Goal: Information Seeking & Learning: Learn about a topic

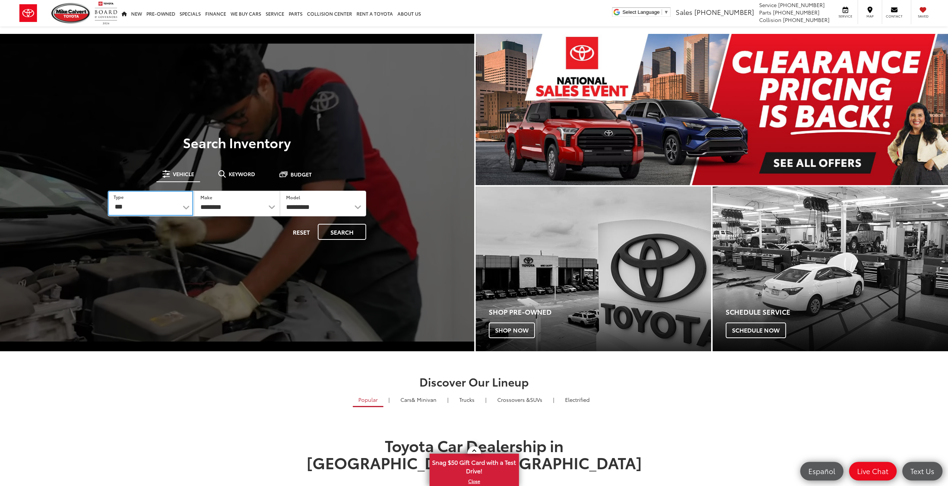
click at [147, 208] on select "*** *** **** *********" at bounding box center [151, 203] width 86 height 25
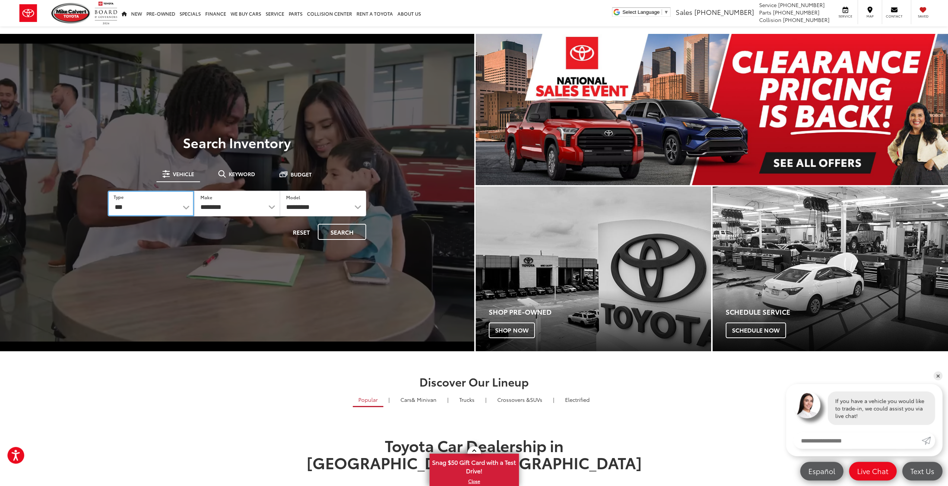
select select "******"
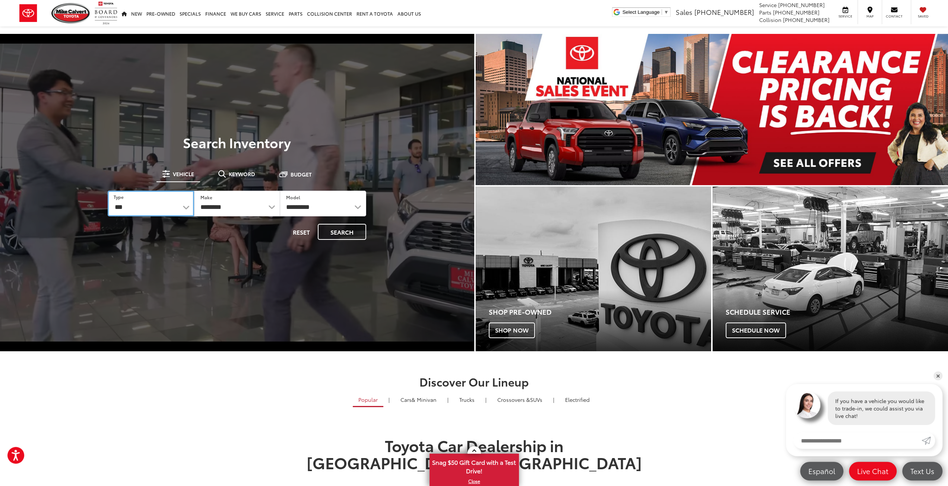
click at [108, 191] on select "*** *** **** *********" at bounding box center [151, 204] width 86 height 26
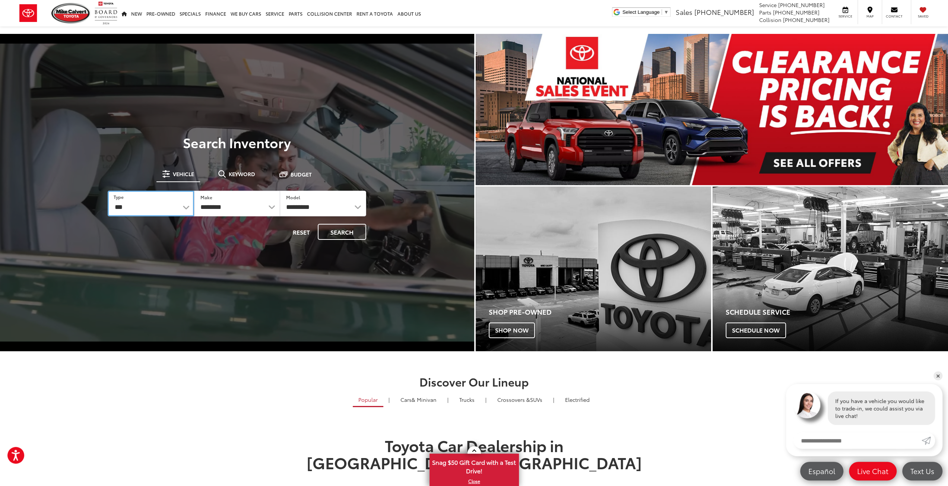
select select "******"
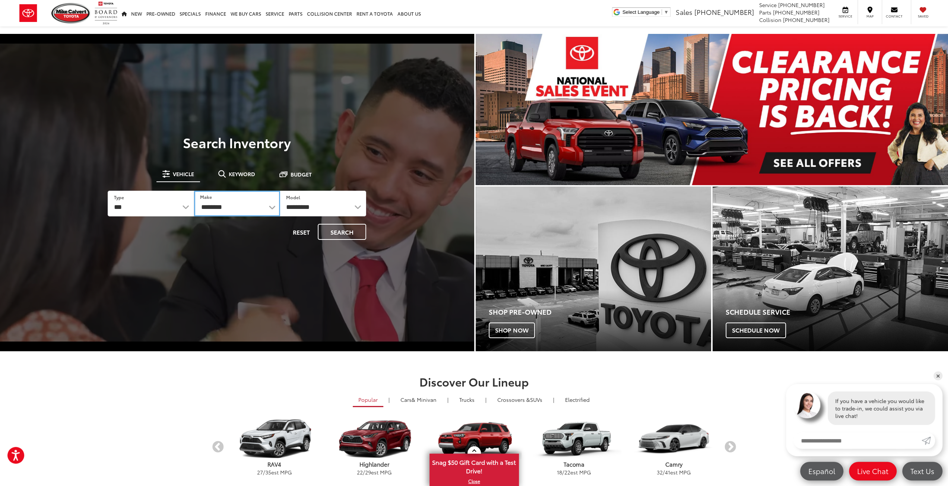
click at [222, 206] on select "******** ******" at bounding box center [237, 204] width 86 height 26
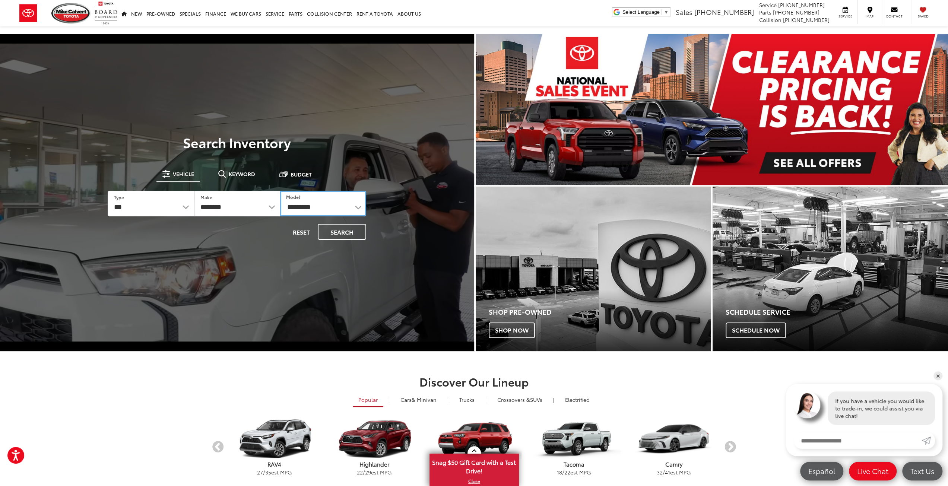
click at [328, 208] on select "**********" at bounding box center [323, 204] width 86 height 26
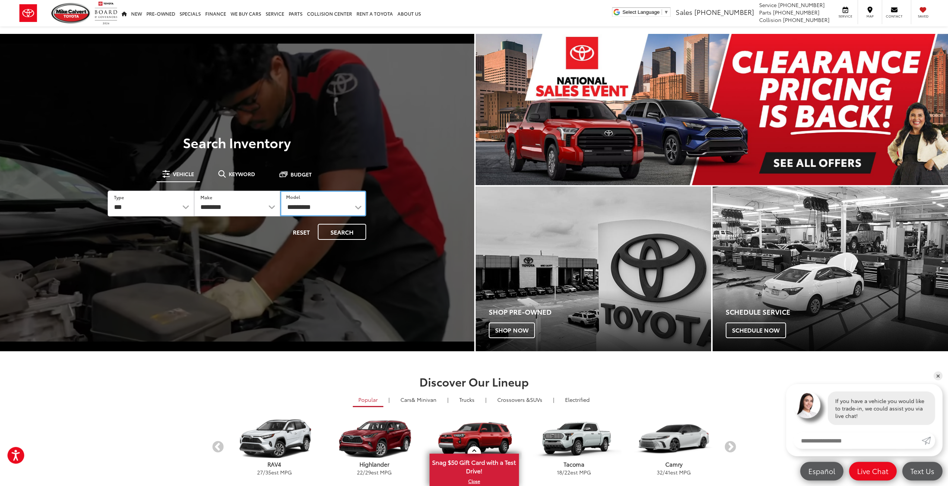
select select "*******"
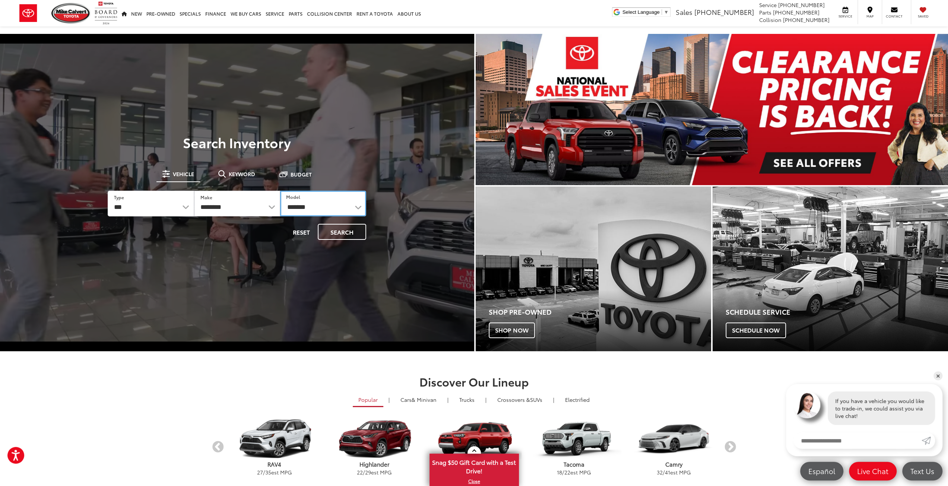
click at [280, 191] on select "**********" at bounding box center [323, 204] width 86 height 26
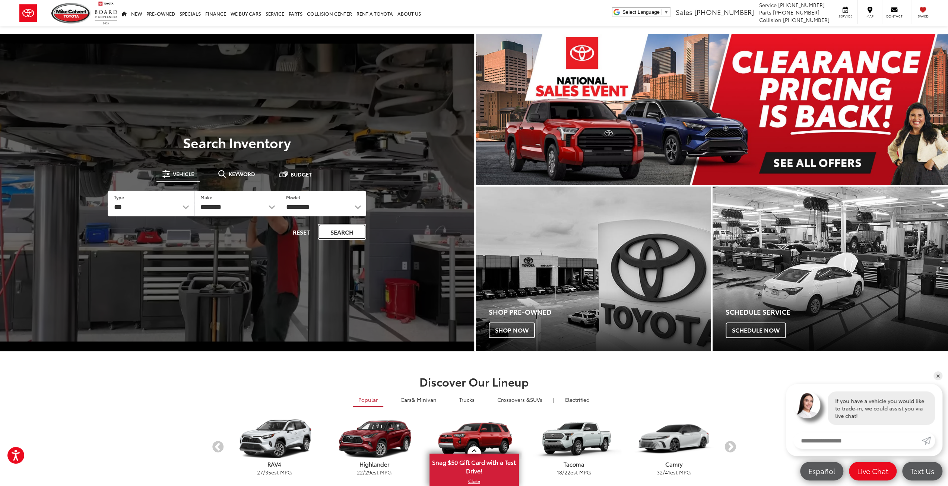
click at [336, 234] on button "Search" at bounding box center [342, 232] width 48 height 16
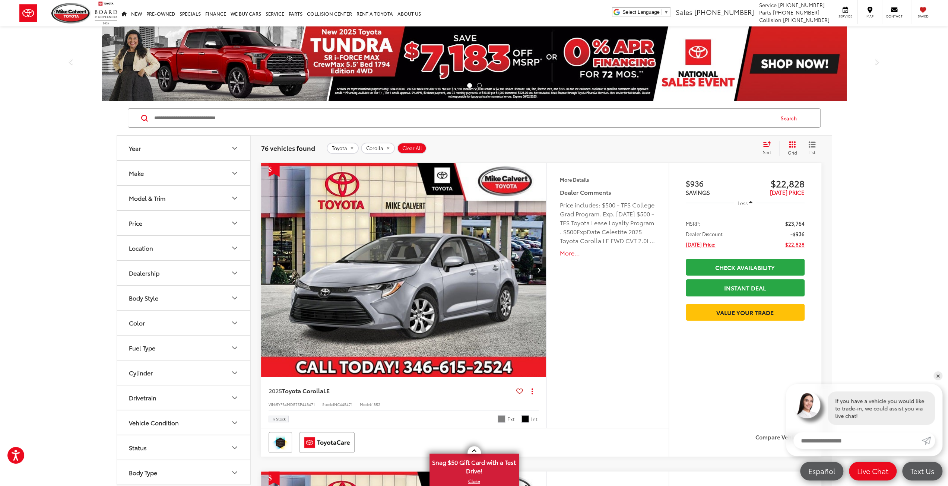
click at [182, 199] on button "Model & Trim" at bounding box center [184, 198] width 134 height 24
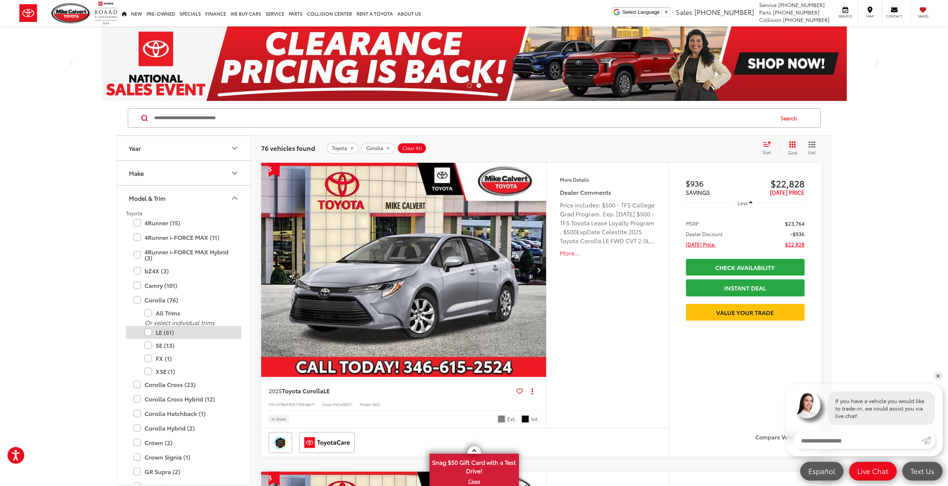
click at [148, 330] on label "LE (61)" at bounding box center [189, 332] width 89 height 13
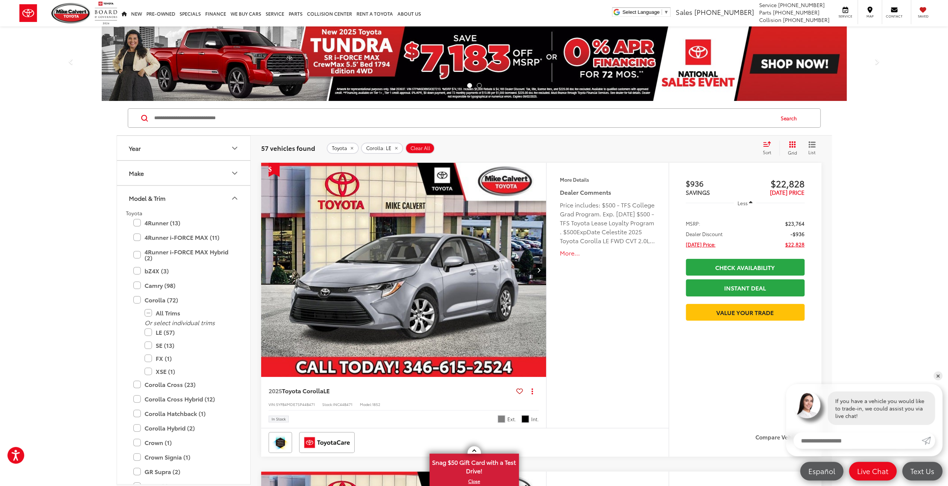
click at [227, 143] on button "Year" at bounding box center [184, 148] width 134 height 24
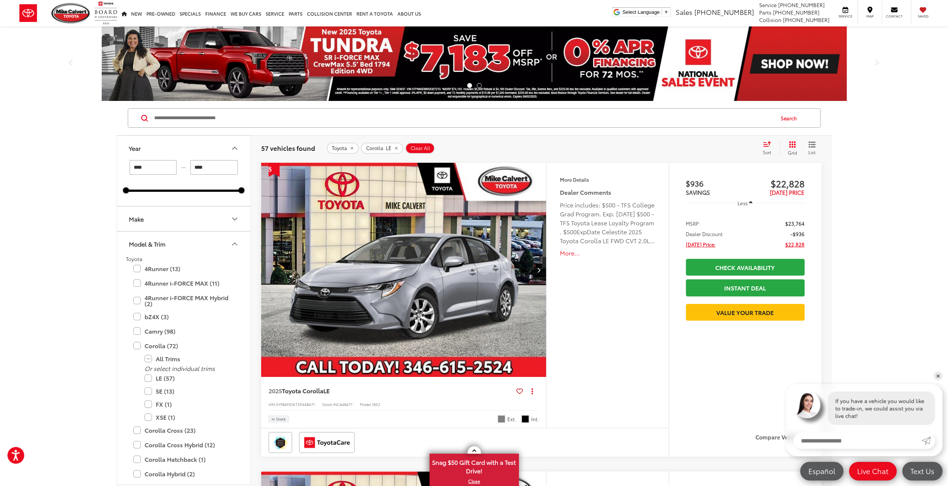
click at [235, 150] on icon "Year" at bounding box center [234, 148] width 9 height 9
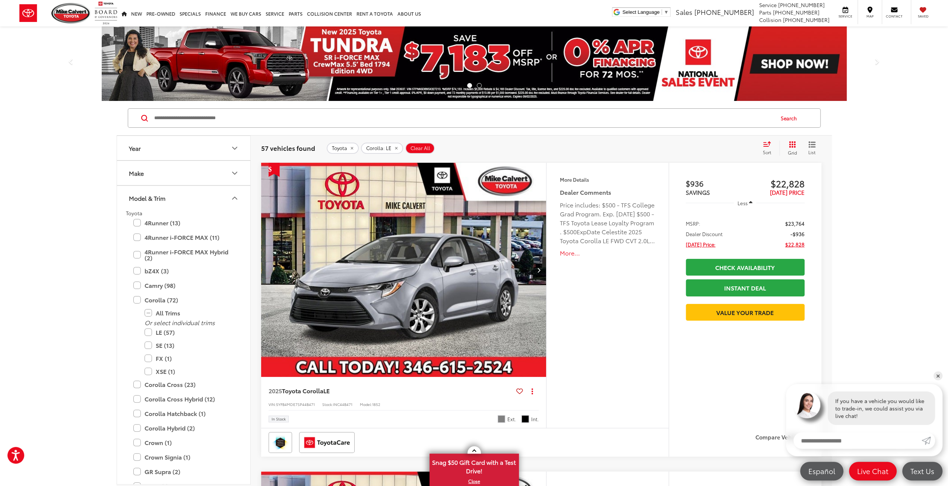
click at [233, 197] on icon "Model & Trim" at bounding box center [234, 198] width 9 height 9
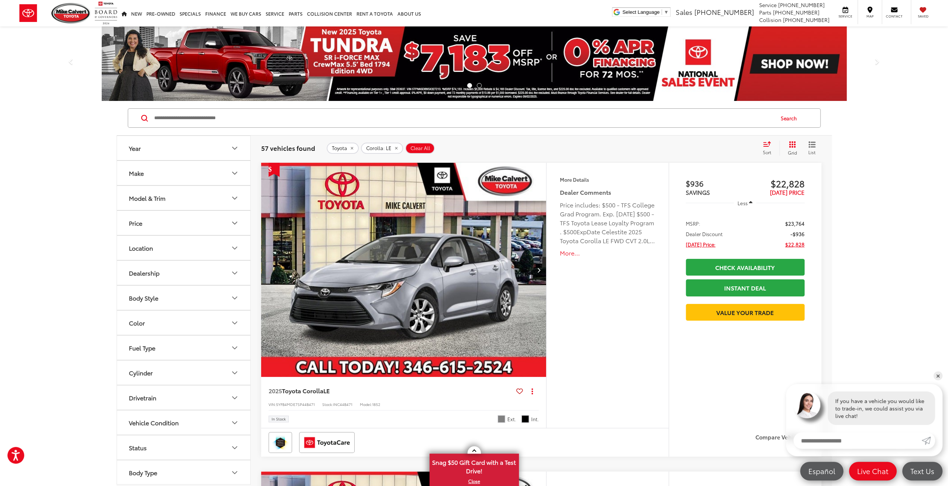
click at [238, 246] on icon "Location" at bounding box center [234, 248] width 9 height 9
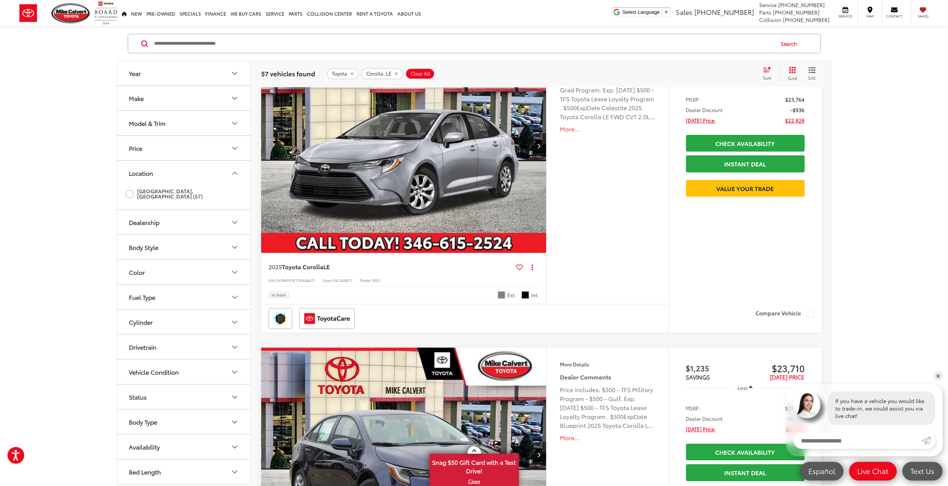
click at [222, 265] on button "Color" at bounding box center [184, 272] width 134 height 24
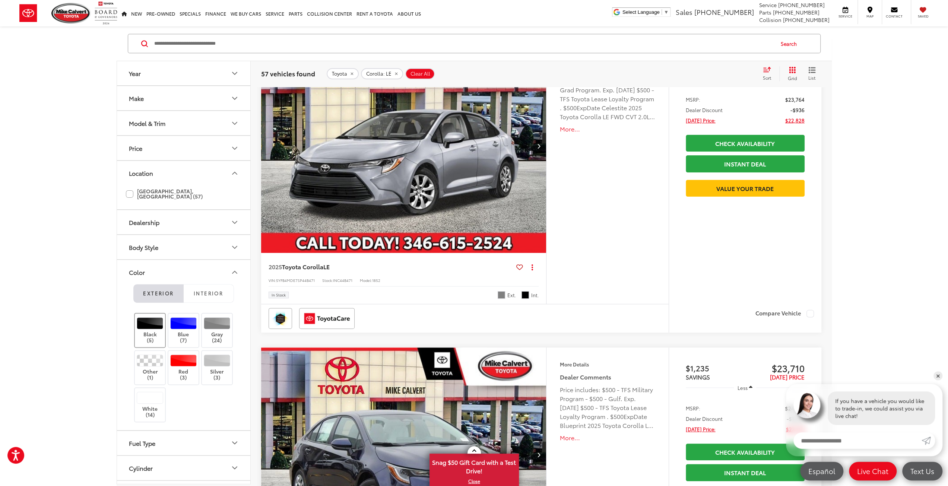
click at [152, 326] on label "Black (5)" at bounding box center [150, 330] width 30 height 26
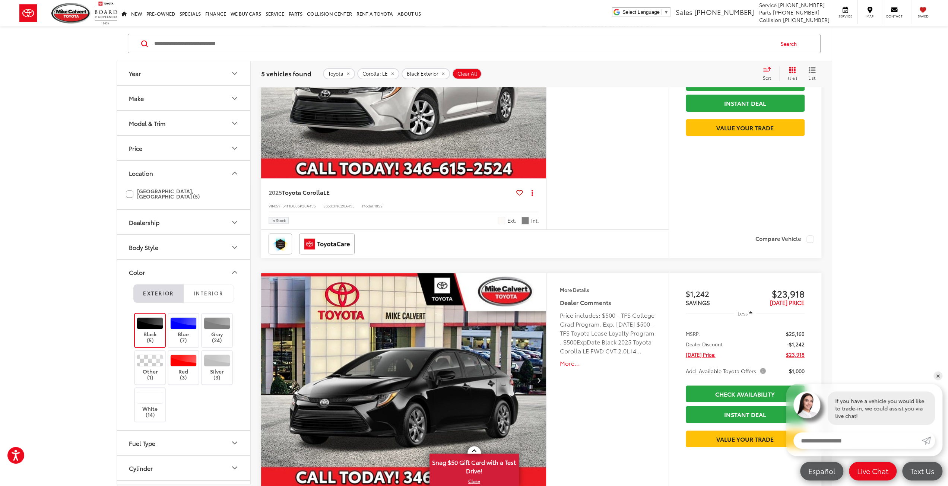
scroll to position [447, 0]
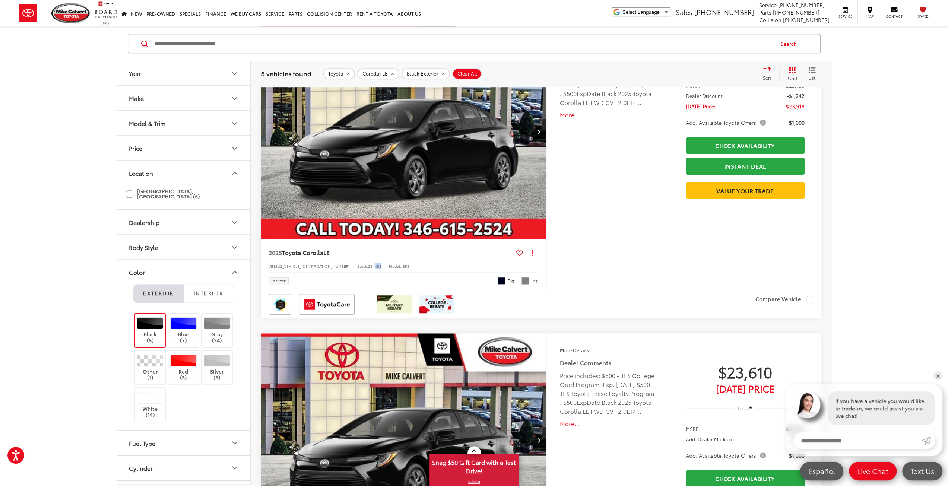
drag, startPoint x: 347, startPoint y: 268, endPoint x: 340, endPoint y: 267, distance: 7.5
click at [368, 267] on span "254455" at bounding box center [374, 266] width 13 height 6
click at [561, 278] on div "Features Bluetooth® Android Auto Apple CarPlay Keyless Entry Automatic High Bea…" at bounding box center [607, 157] width 122 height 265
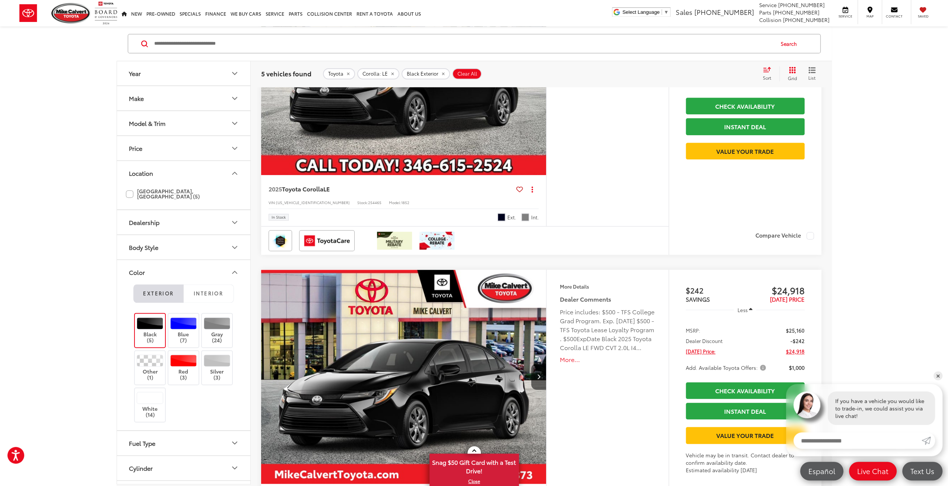
scroll to position [695, 0]
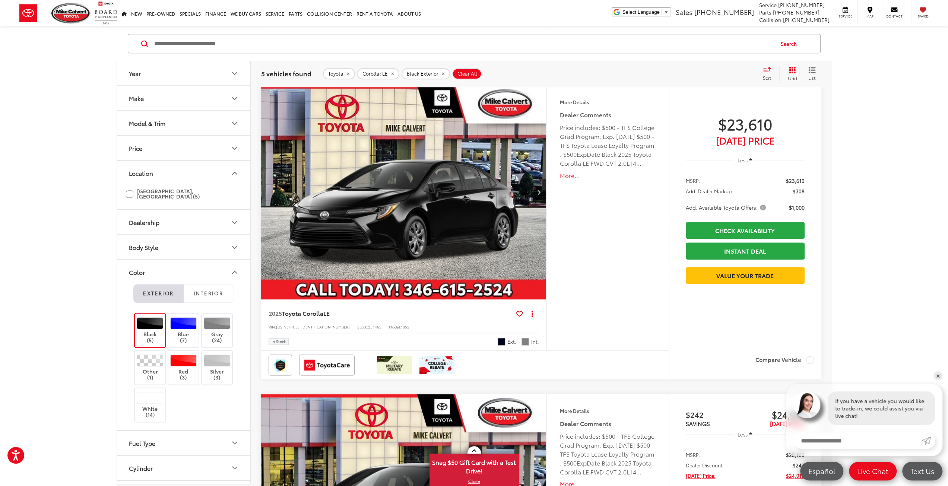
click at [571, 176] on button "More..." at bounding box center [608, 175] width 96 height 9
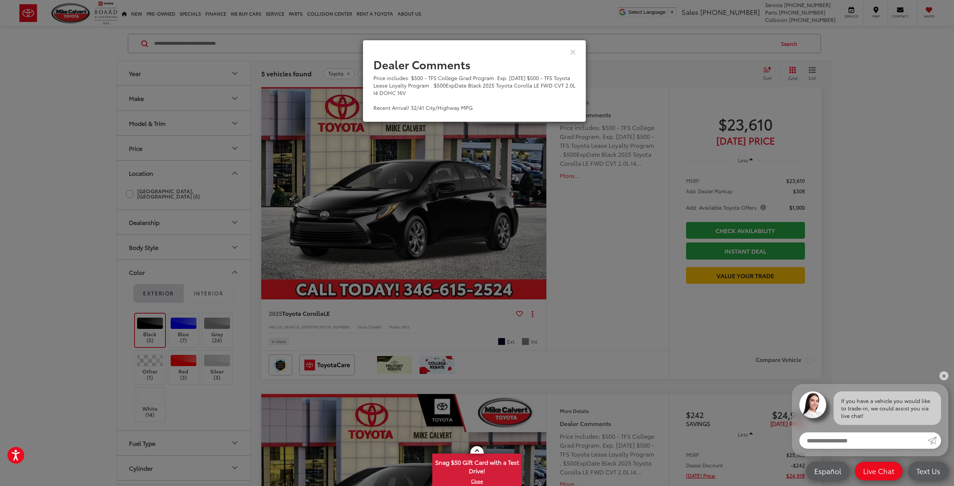
click at [576, 53] on div "View Comments" at bounding box center [475, 51] width 224 height 29
click at [575, 53] on div "View Comments" at bounding box center [475, 51] width 224 height 29
click at [572, 51] on icon "Close" at bounding box center [573, 52] width 6 height 8
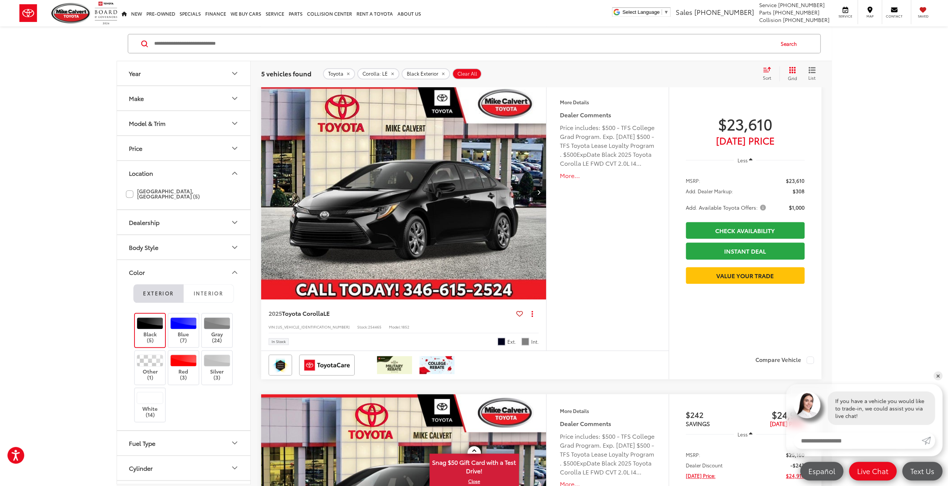
scroll to position [571, 0]
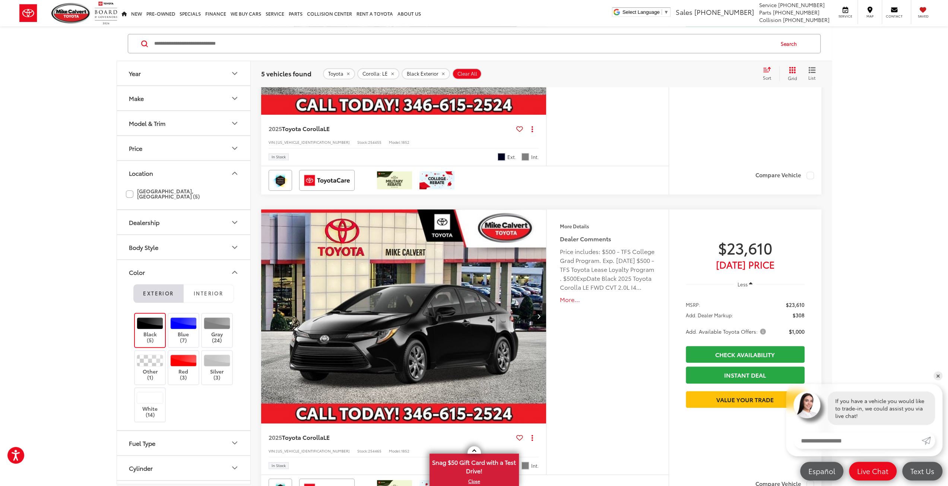
click at [530, 248] on img "2025 Toyota Corolla LE 0" at bounding box center [404, 316] width 287 height 215
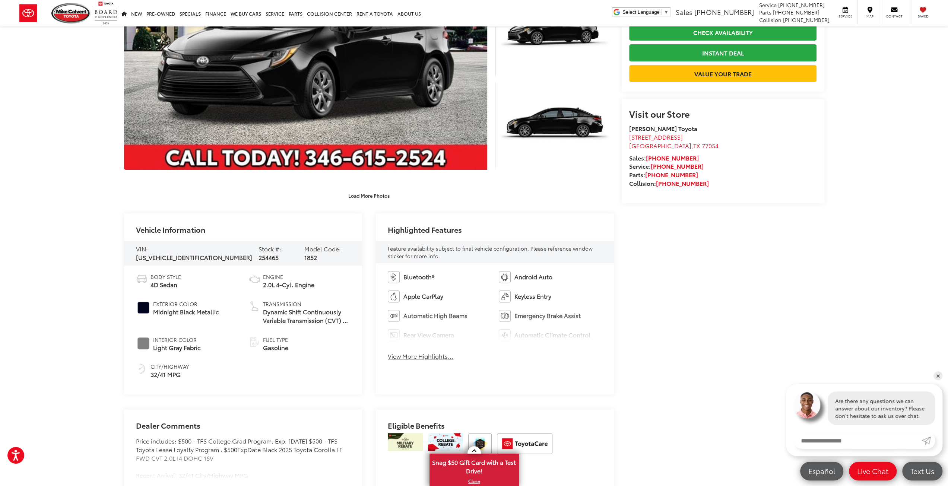
scroll to position [37, 0]
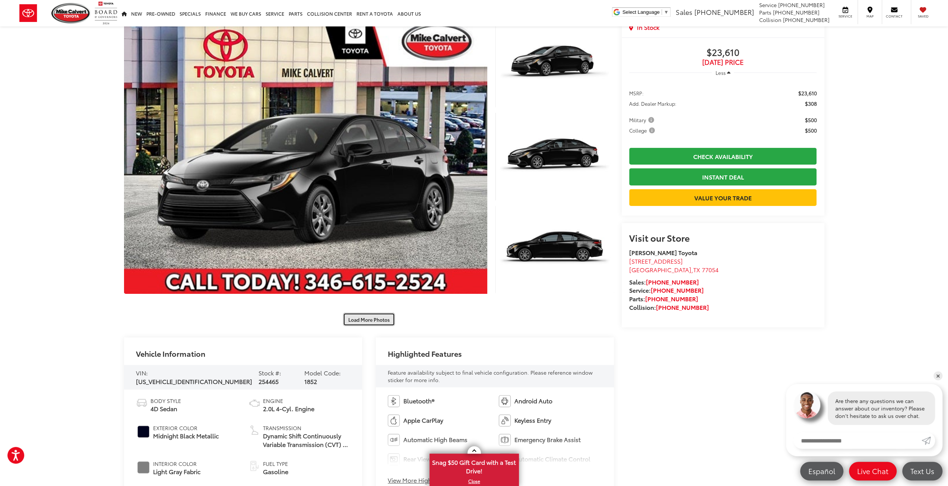
click at [370, 324] on button "Load More Photos" at bounding box center [369, 319] width 52 height 13
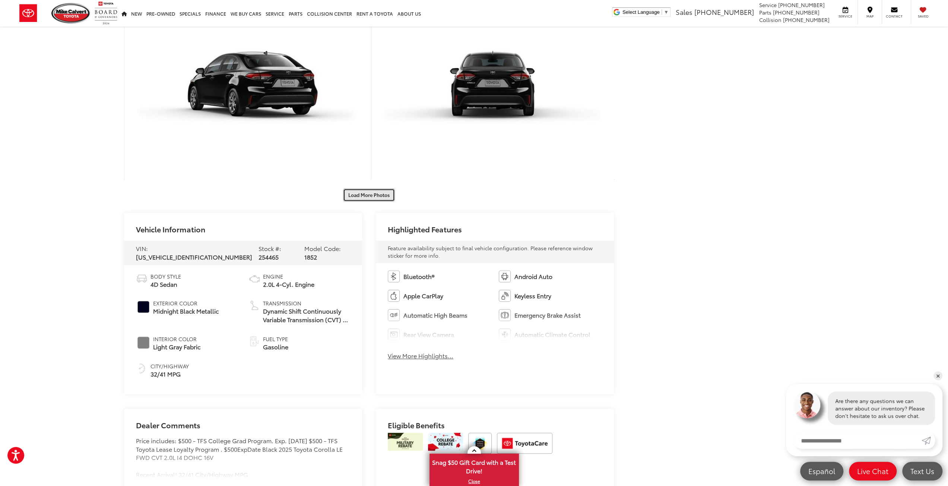
scroll to position [534, 0]
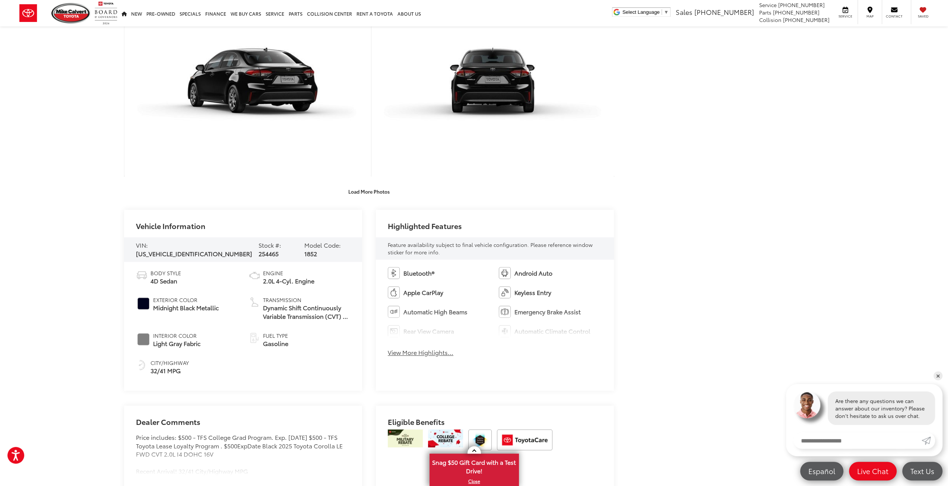
click at [389, 199] on div "[PERSON_NAME] Toyota New Vehicles 2025 Toyota Corolla LE Confirm Availability P…" at bounding box center [474, 323] width 715 height 1660
click at [386, 196] on button "Load More Photos" at bounding box center [369, 191] width 52 height 13
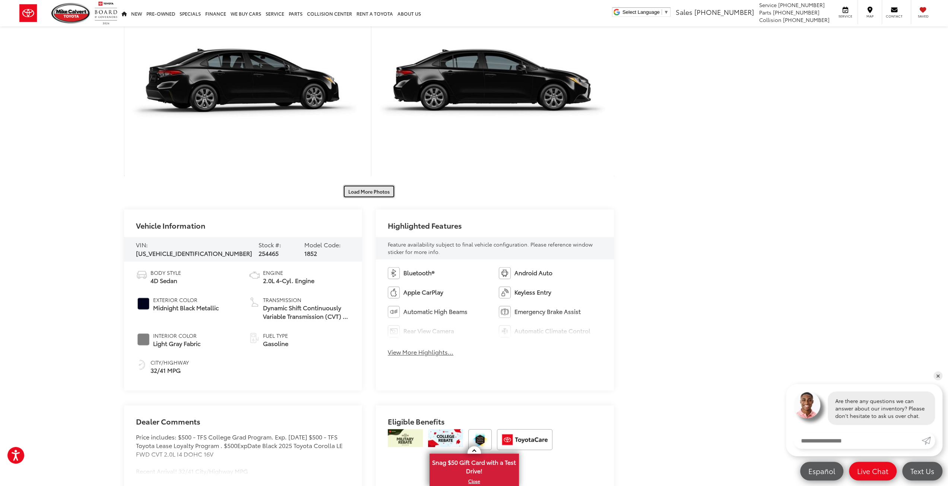
scroll to position [1031, 0]
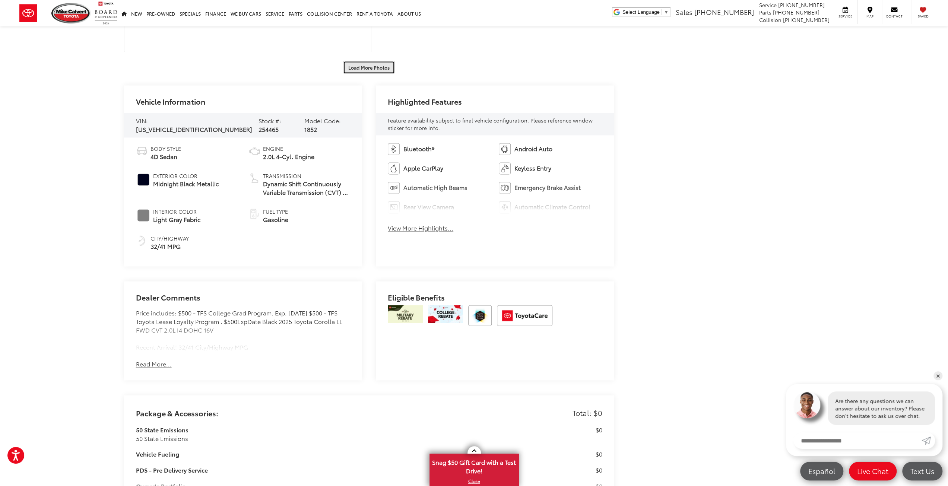
click at [375, 67] on button "Load More Photos" at bounding box center [369, 67] width 52 height 13
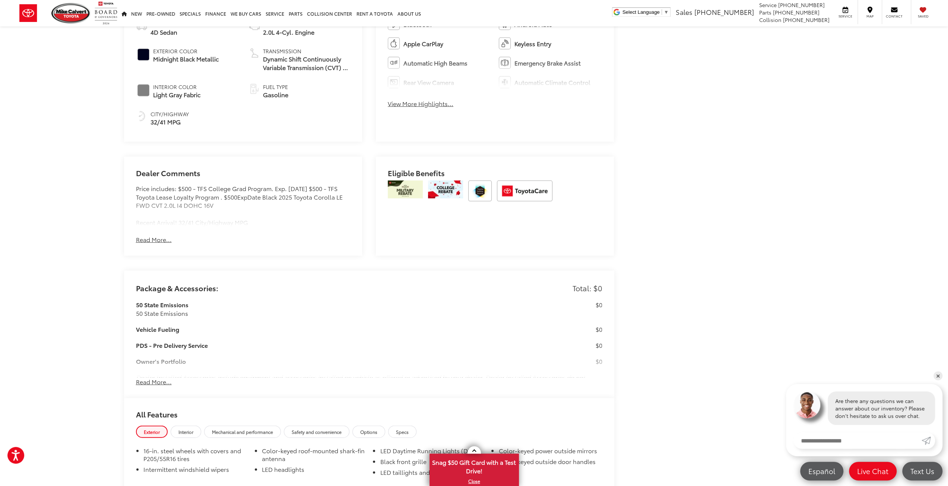
scroll to position [1279, 0]
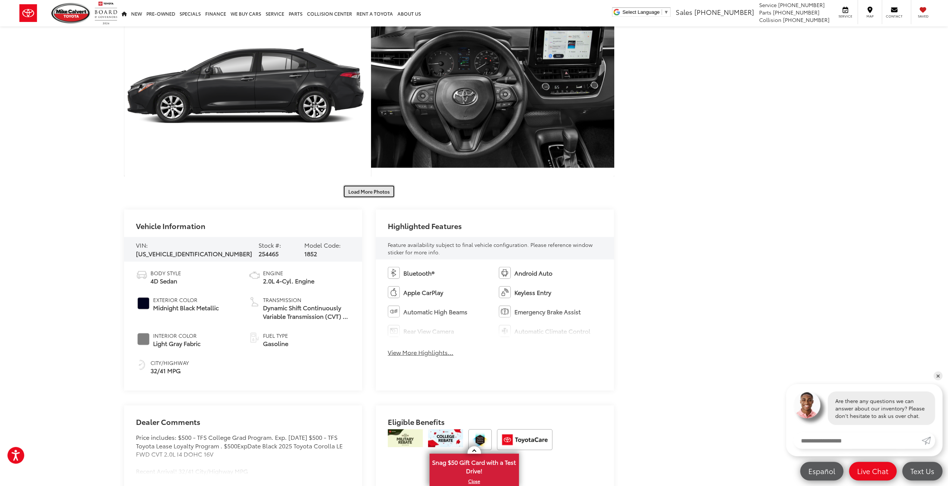
click at [378, 187] on button "Load More Photos" at bounding box center [369, 191] width 52 height 13
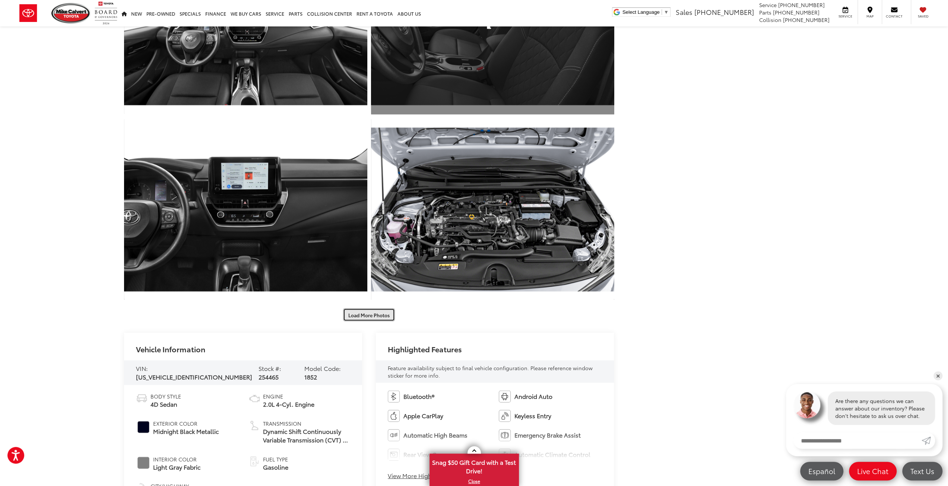
scroll to position [1652, 0]
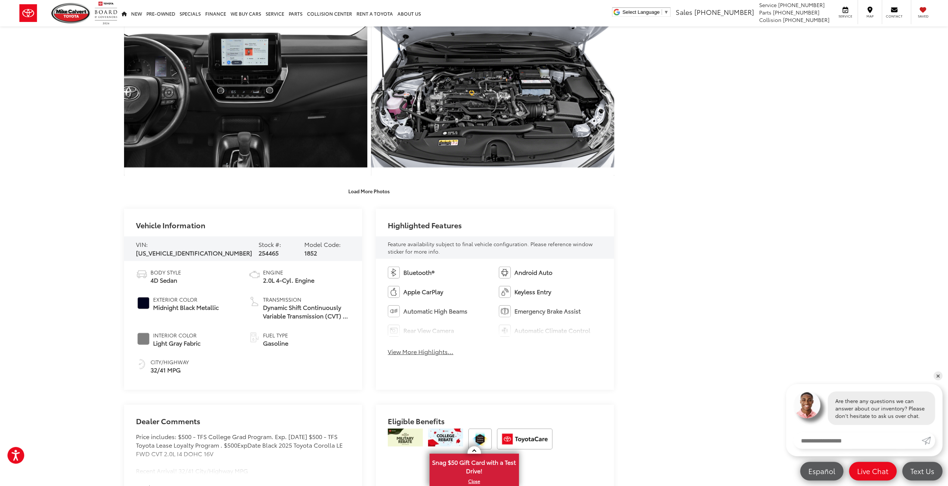
click at [361, 193] on button "Load More Photos" at bounding box center [369, 190] width 52 height 13
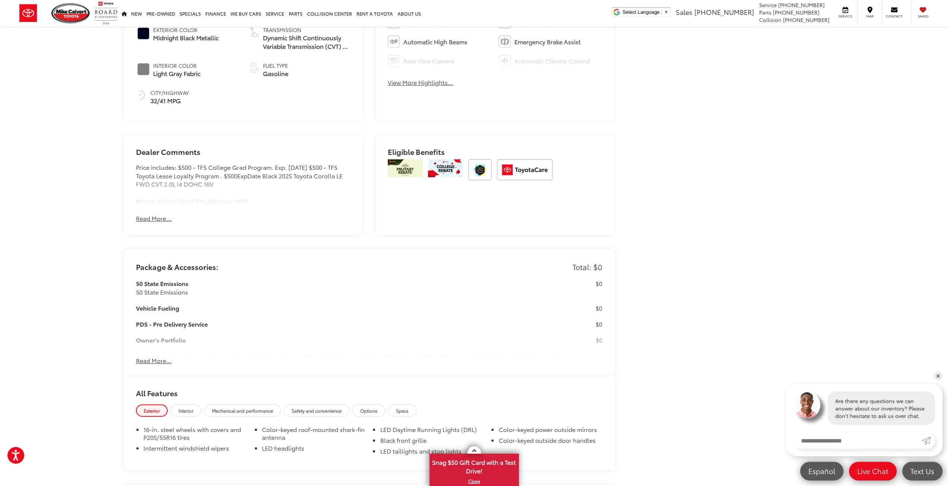
scroll to position [2397, 0]
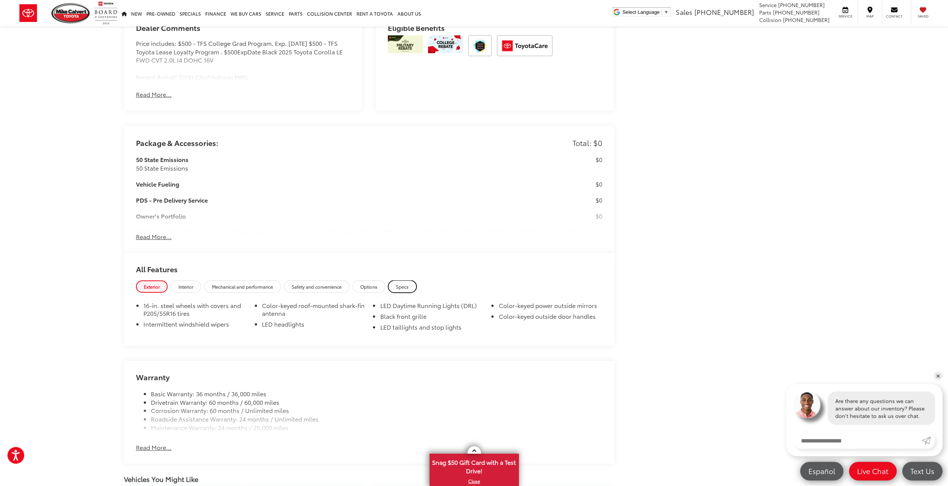
click at [398, 288] on link "Specs" at bounding box center [402, 287] width 28 height 12
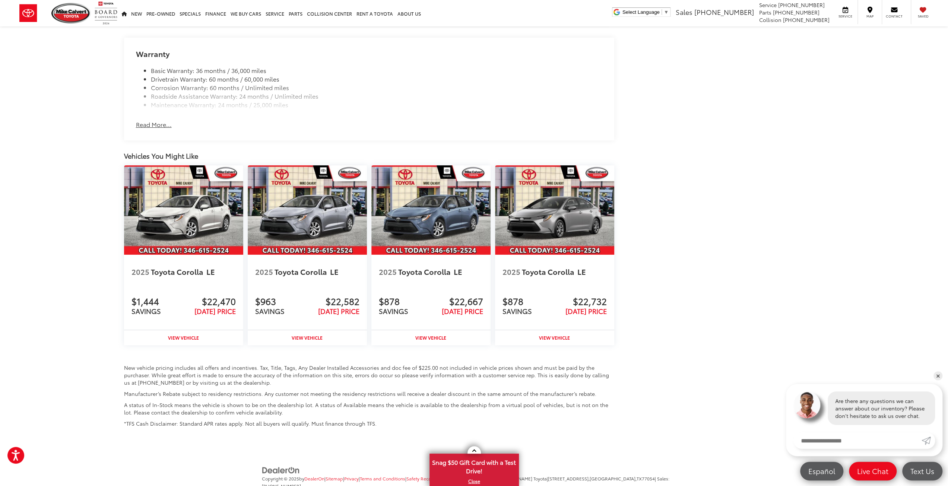
scroll to position [2770, 0]
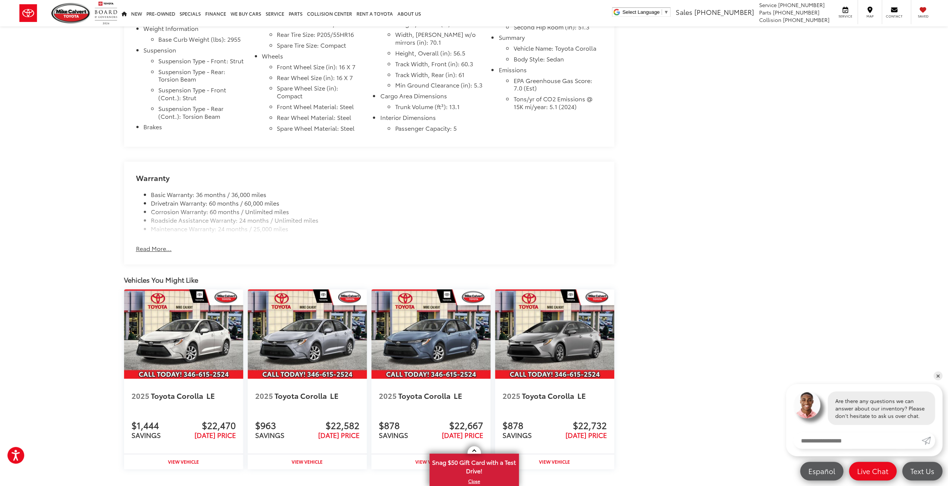
click at [161, 246] on button "Read More..." at bounding box center [154, 248] width 36 height 9
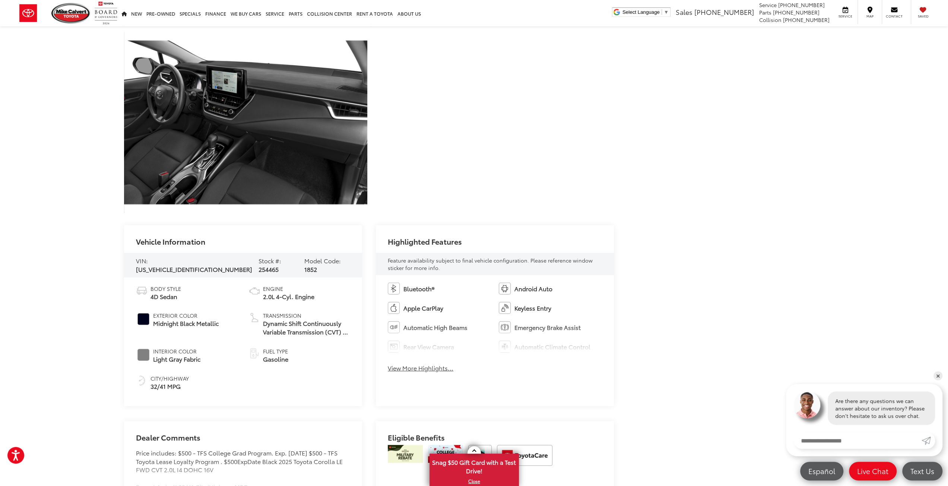
scroll to position [2111, 0]
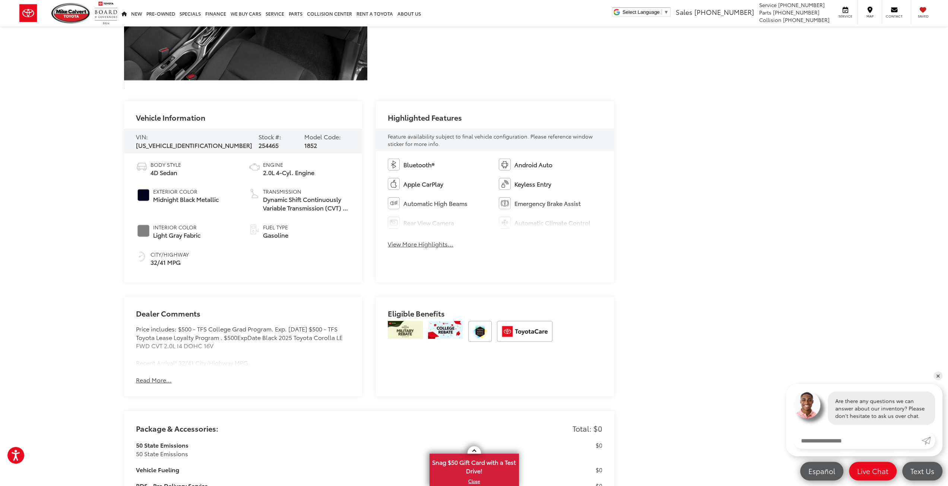
click at [397, 247] on button "View More Highlights..." at bounding box center [421, 244] width 66 height 9
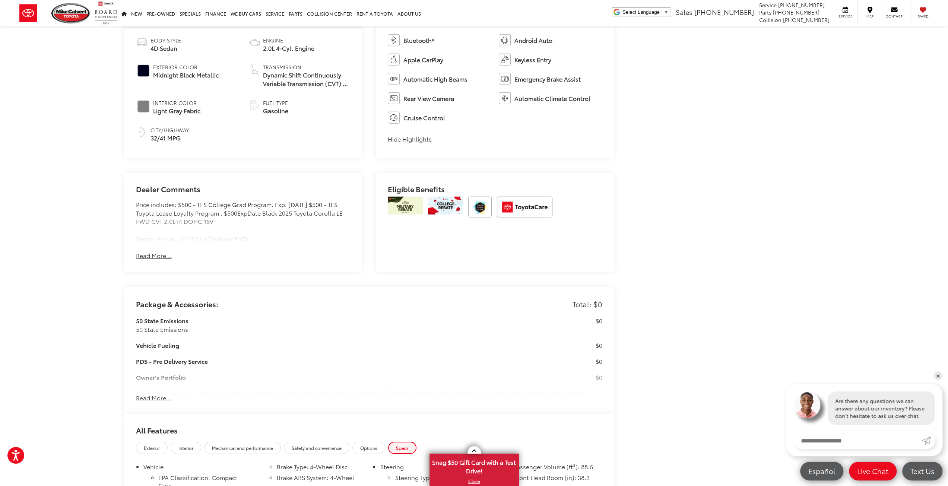
scroll to position [2360, 0]
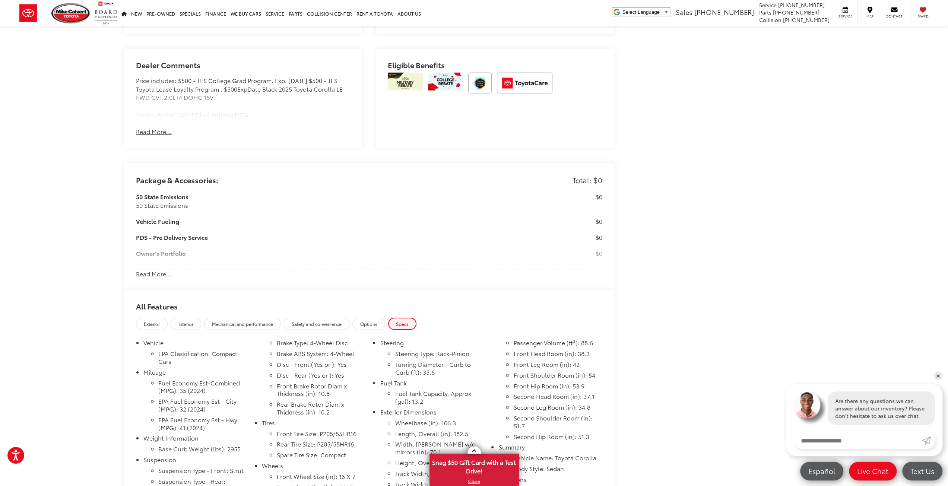
click at [162, 272] on button "Read More..." at bounding box center [154, 274] width 36 height 9
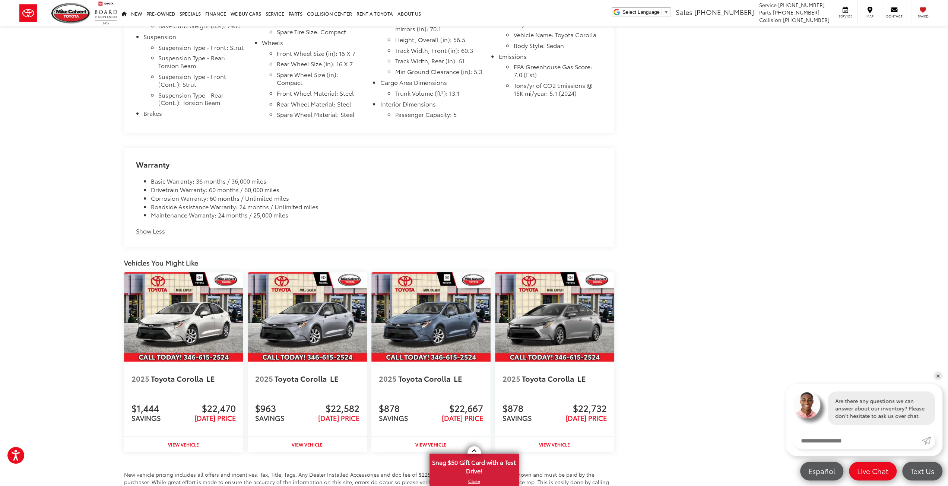
scroll to position [2923, 0]
